Goal: Navigation & Orientation: Understand site structure

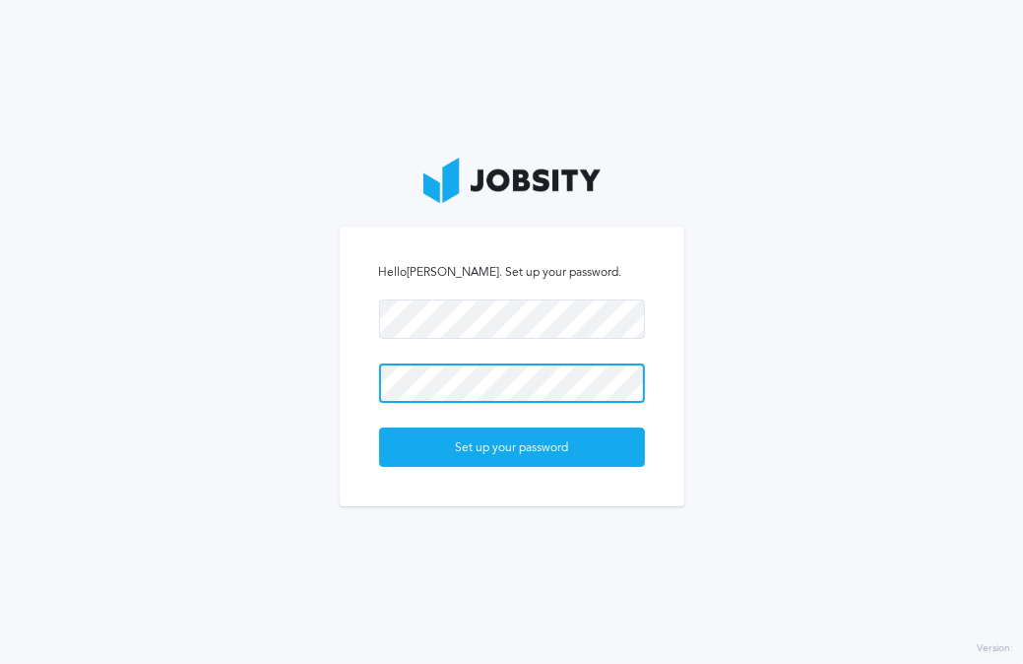
click at [379, 427] on button "Set up your password" at bounding box center [512, 446] width 266 height 39
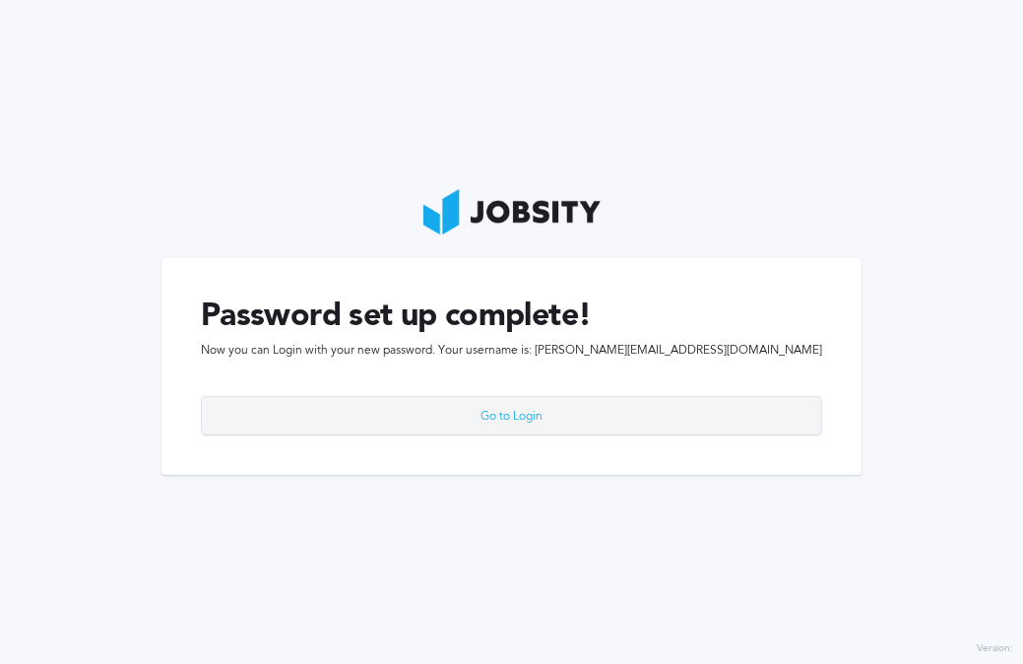
click at [577, 418] on div "Go to Login" at bounding box center [511, 416] width 619 height 39
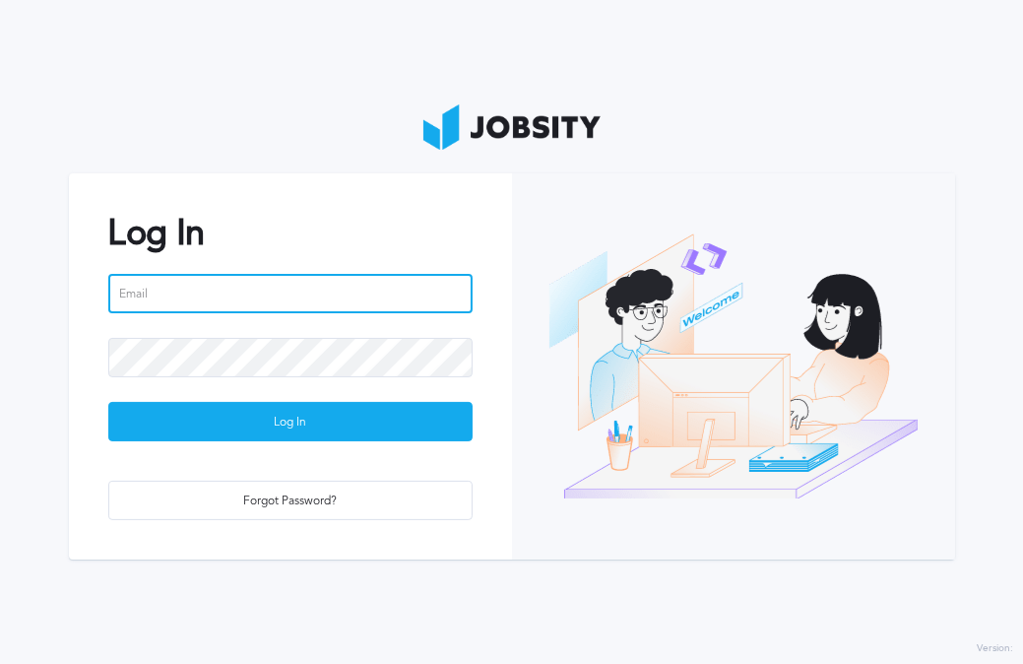
click at [181, 301] on input "email" at bounding box center [290, 293] width 364 height 39
paste input "[PERSON_NAME][EMAIL_ADDRESS][DOMAIN_NAME]"
type input "[PERSON_NAME][EMAIL_ADDRESS][DOMAIN_NAME]"
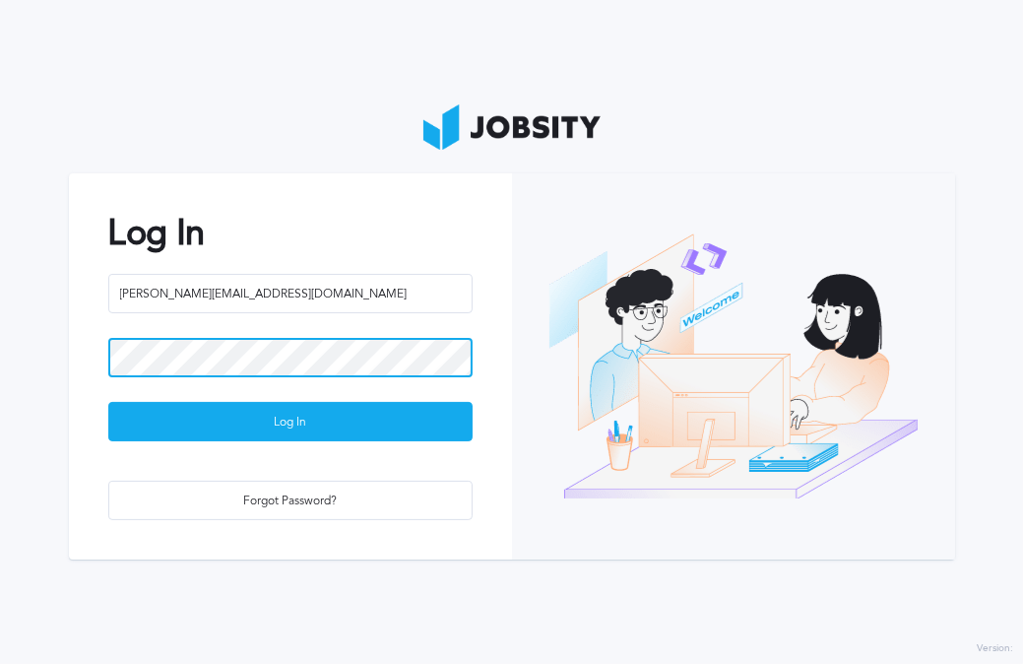
click at [108, 402] on button "Log In" at bounding box center [290, 421] width 364 height 39
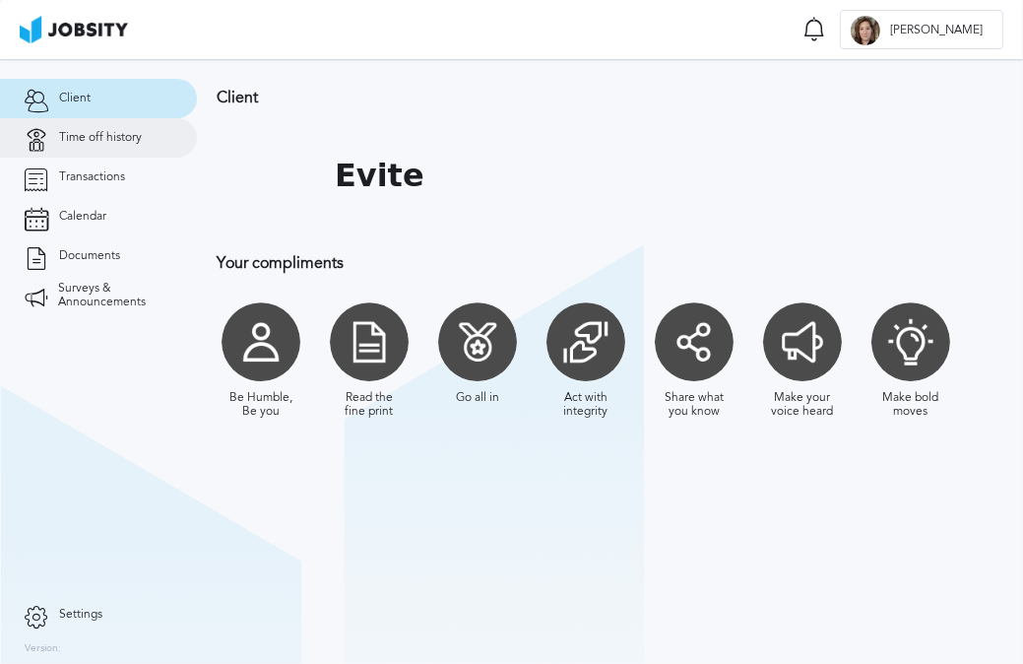
click at [104, 149] on link "Time off history" at bounding box center [98, 137] width 197 height 39
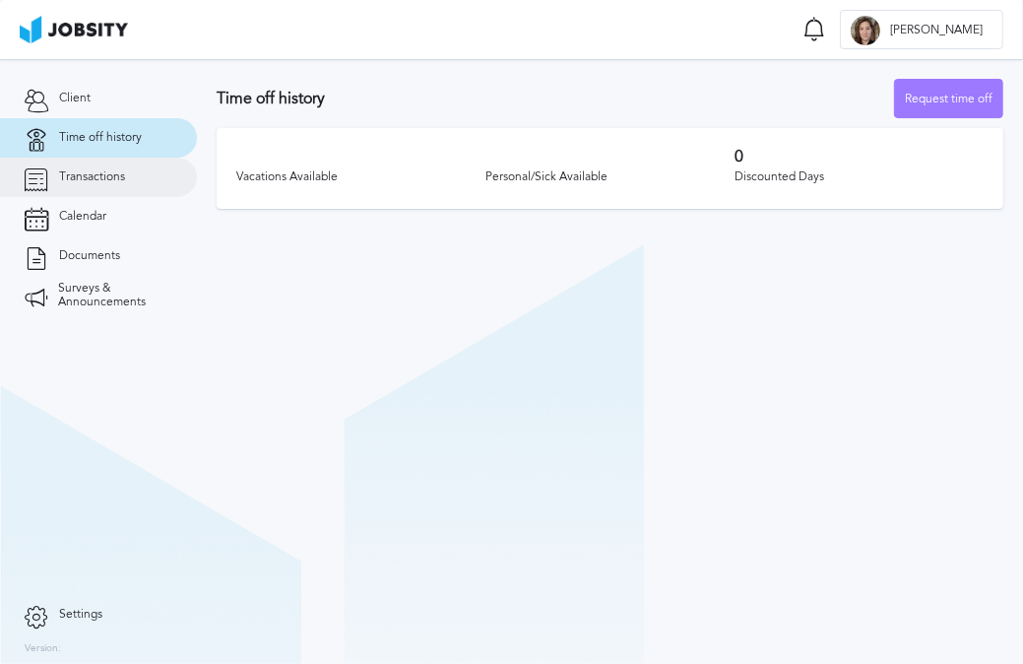
click at [100, 172] on span "Transactions" at bounding box center [92, 177] width 66 height 14
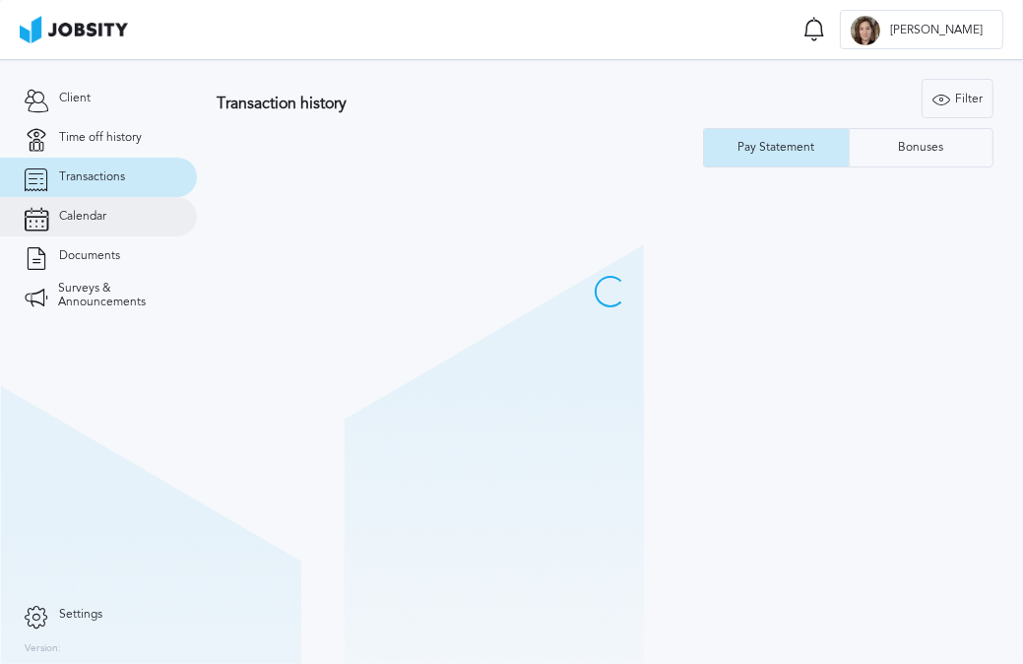
click at [100, 204] on link "Calendar" at bounding box center [98, 216] width 197 height 39
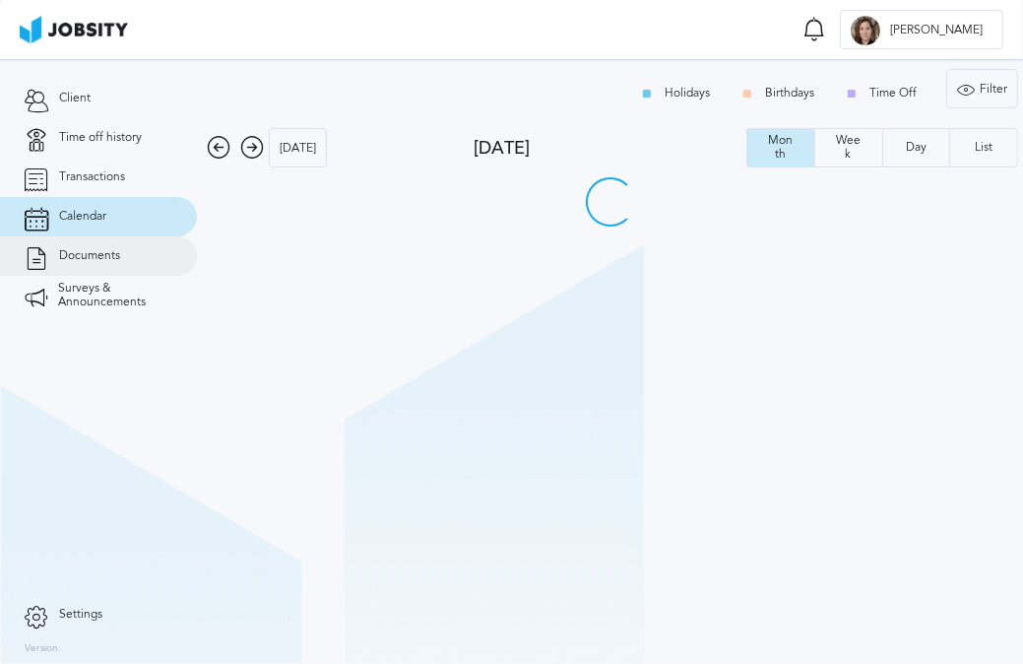
click at [111, 254] on span "Documents" at bounding box center [89, 256] width 61 height 14
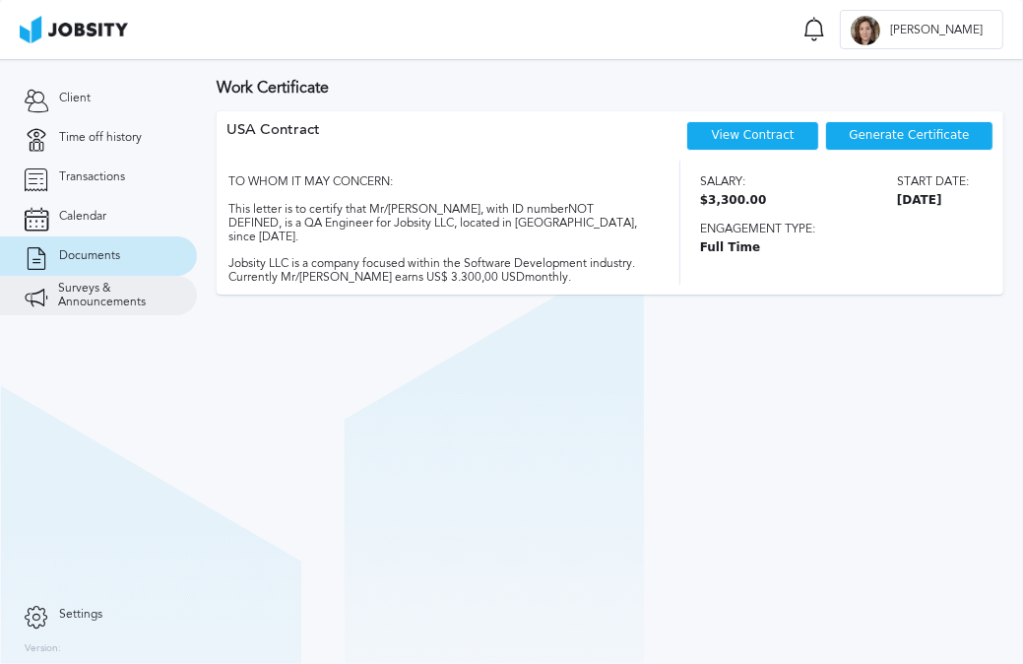
click at [96, 298] on span "Surveys & Announcements" at bounding box center [115, 296] width 114 height 28
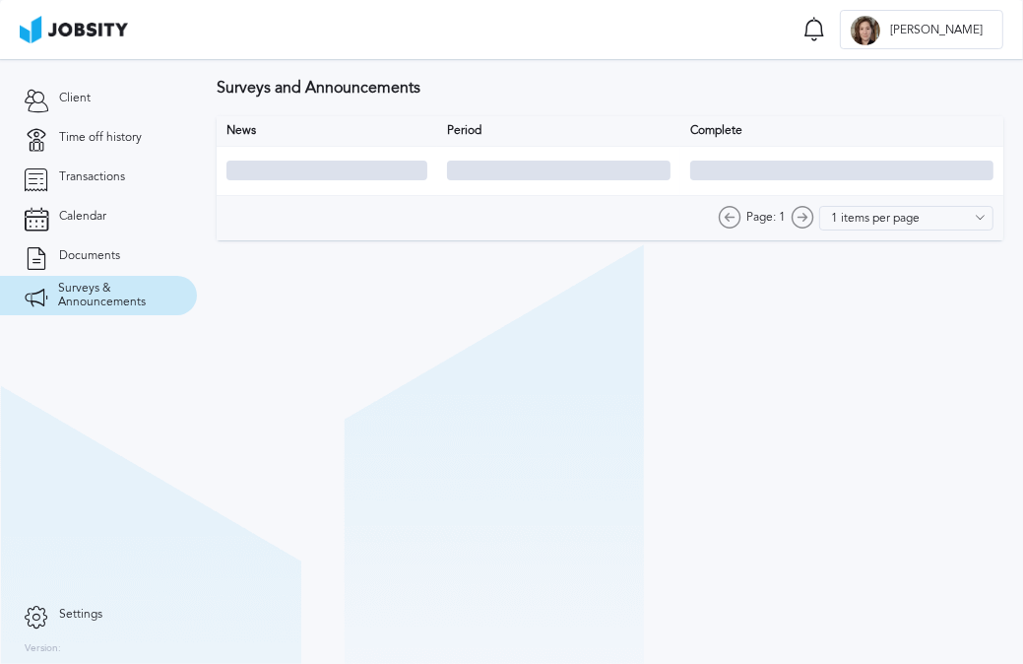
type input "10 items per page"
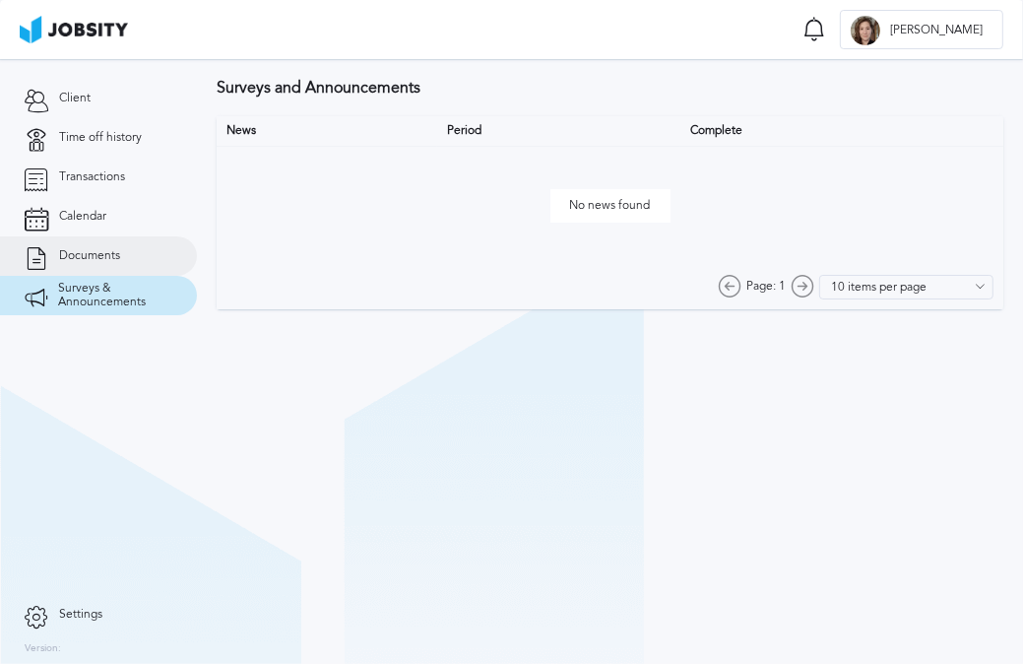
click at [87, 256] on span "Documents" at bounding box center [89, 256] width 61 height 14
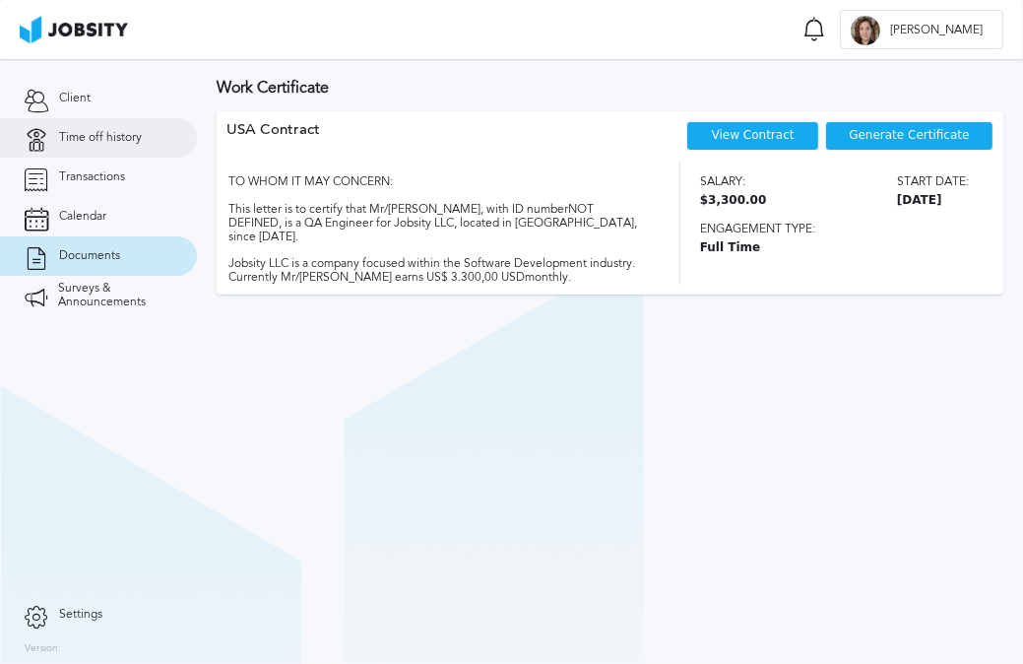
click at [91, 133] on span "Time off history" at bounding box center [100, 138] width 83 height 14
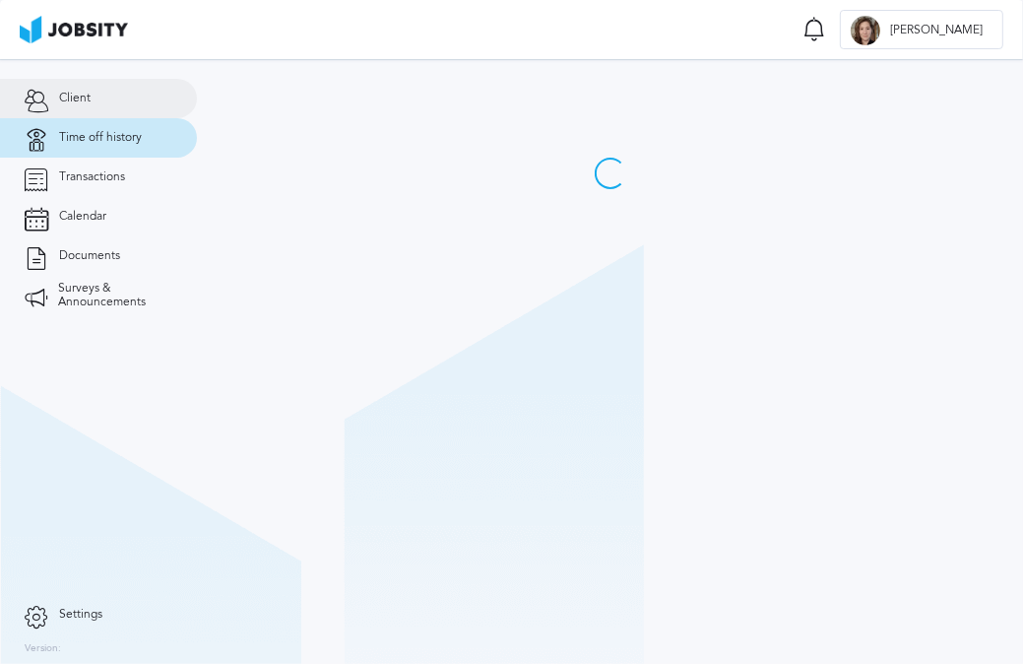
click at [82, 100] on span "Client" at bounding box center [75, 99] width 32 height 14
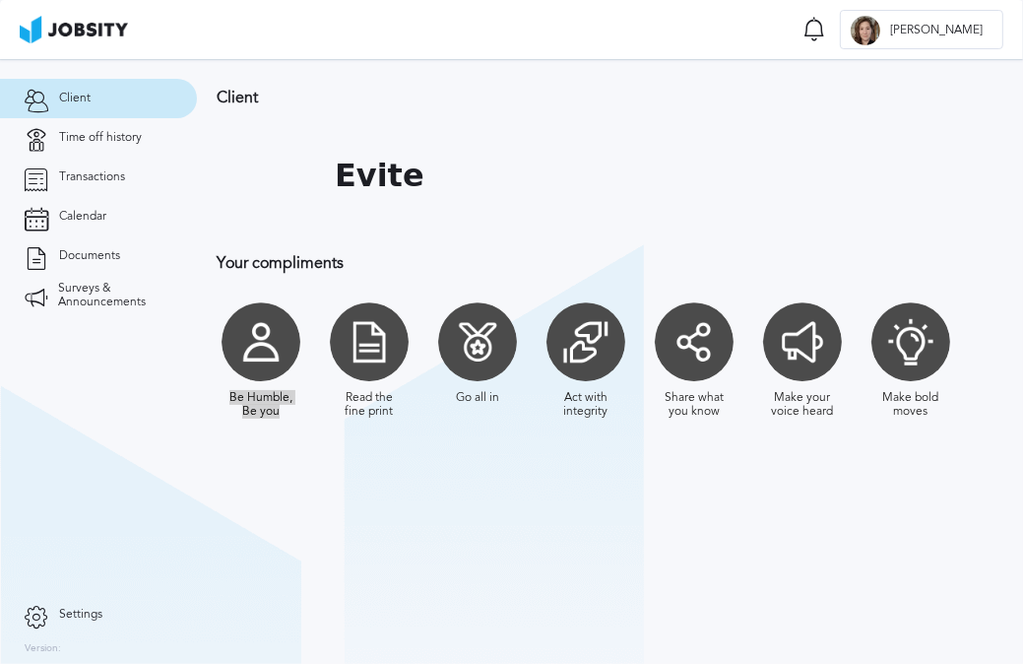
drag, startPoint x: 276, startPoint y: 337, endPoint x: 358, endPoint y: 356, distance: 85.0
click at [358, 356] on div "Be Humble, Be you Read the fine print Go all in Act with integrity Share what y…" at bounding box center [610, 360] width 787 height 136
click at [358, 356] on div at bounding box center [369, 341] width 79 height 79
